Goal: Task Accomplishment & Management: Manage account settings

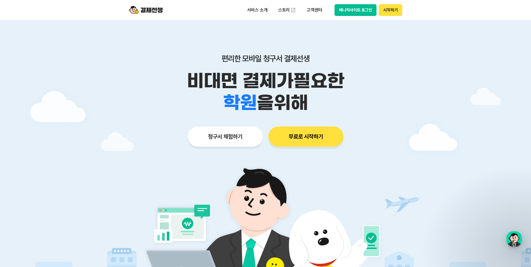
click at [360, 14] on button "매니저사이트 로그인" at bounding box center [356, 10] width 42 height 12
click at [404, 54] on p "편리한 모바일 청구서 결제선생" at bounding box center [265, 59] width 287 height 10
click at [361, 18] on div "서비스 소개 스토리 고객센터 매니저사이트 로그인 시작하기" at bounding box center [265, 10] width 287 height 20
click at [361, 10] on button "매니저사이트 로그인" at bounding box center [356, 10] width 42 height 12
